Goal: Information Seeking & Learning: Find specific fact

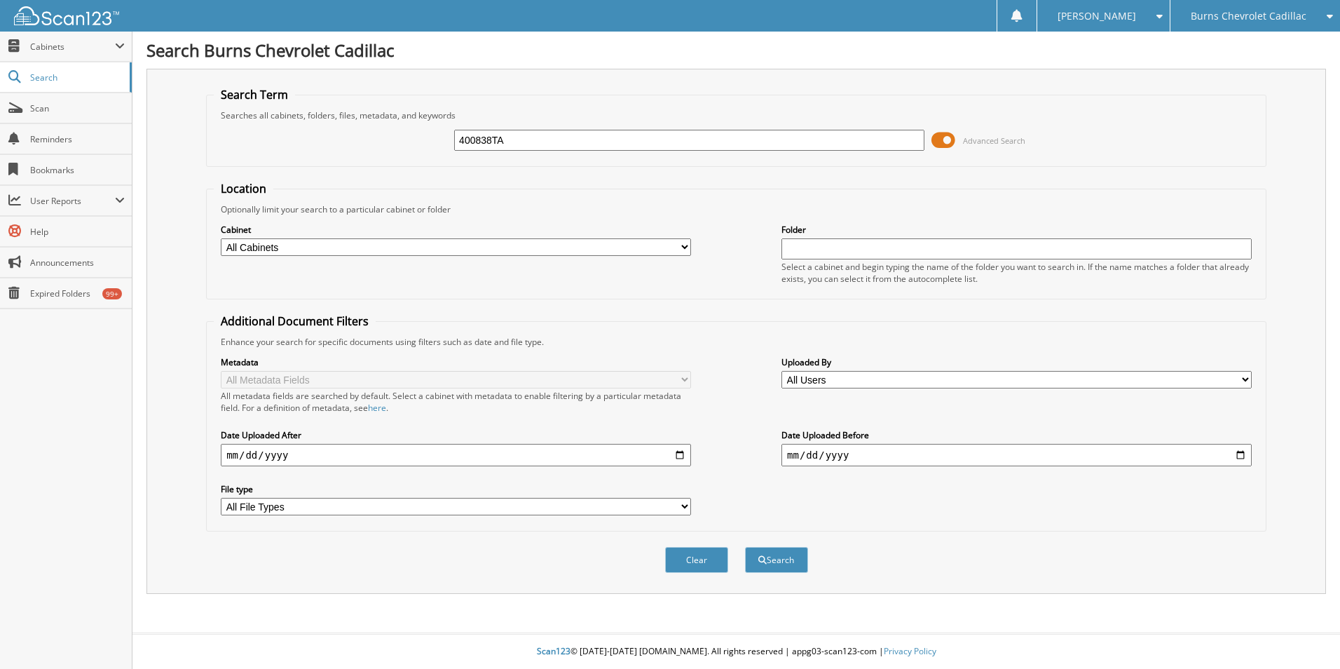
type input "400838TA"
click at [745, 547] on button "Search" at bounding box center [776, 560] width 63 height 26
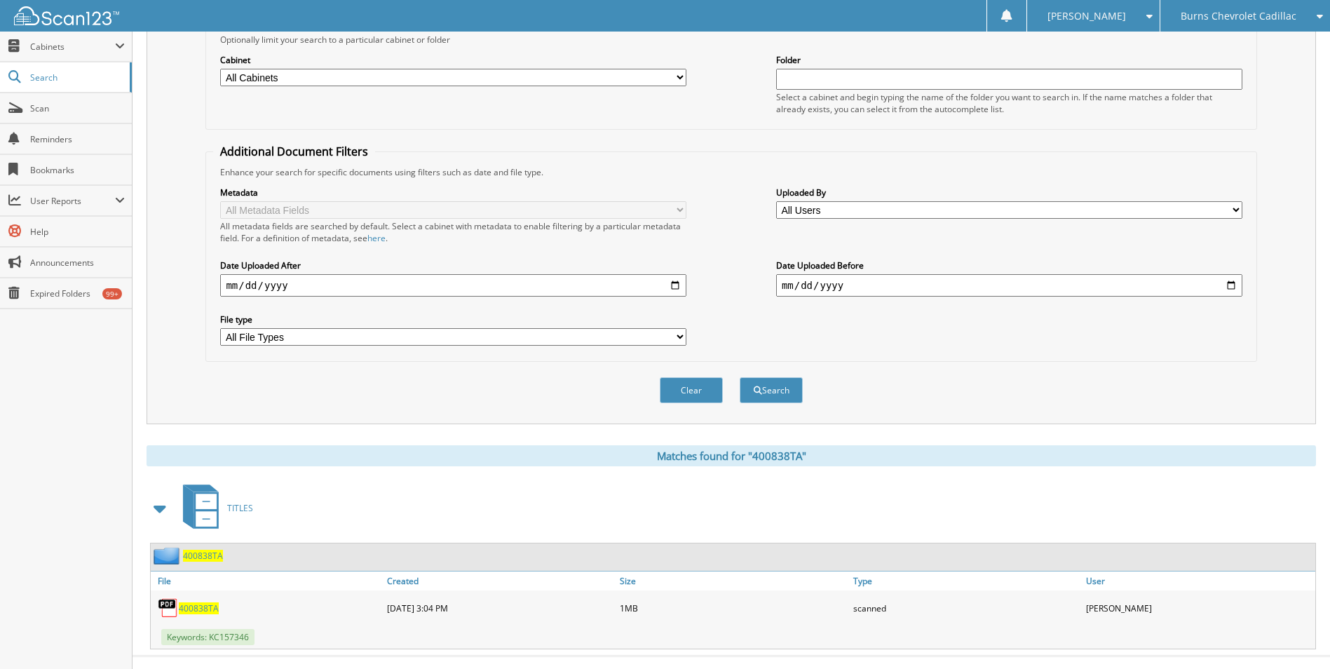
scroll to position [193, 0]
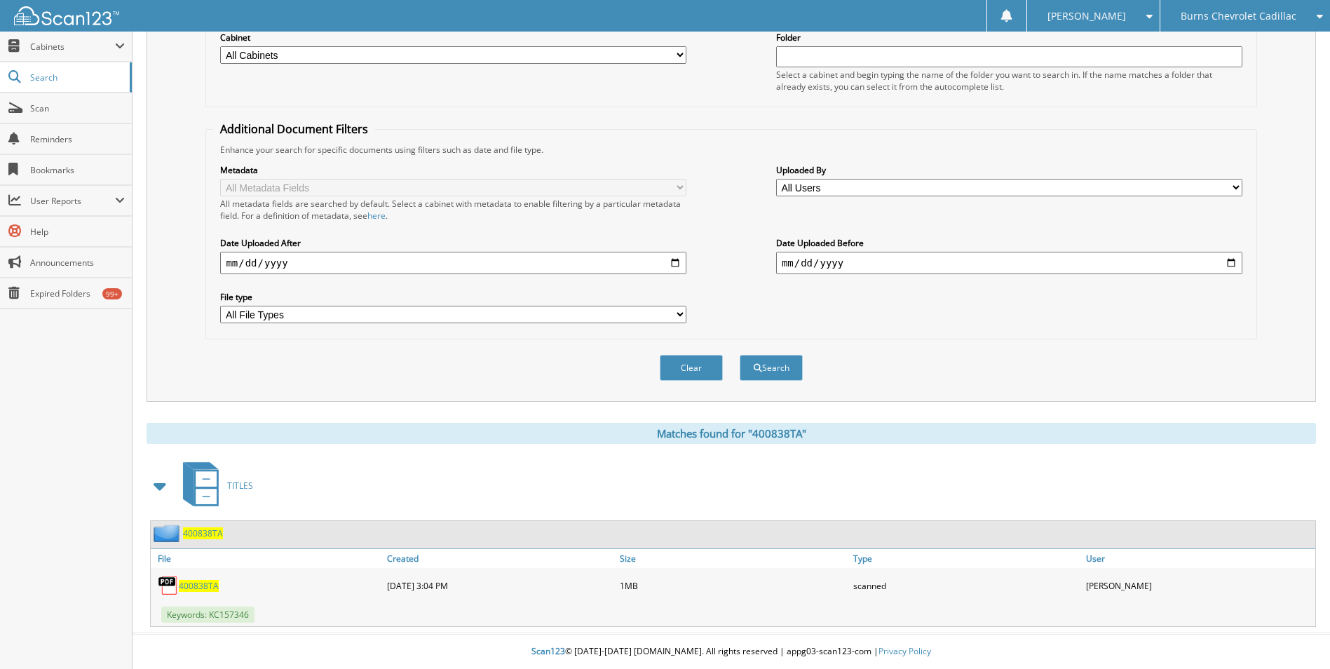
click at [205, 587] on span "400838TA" at bounding box center [199, 586] width 40 height 12
